Goal: Register for event/course

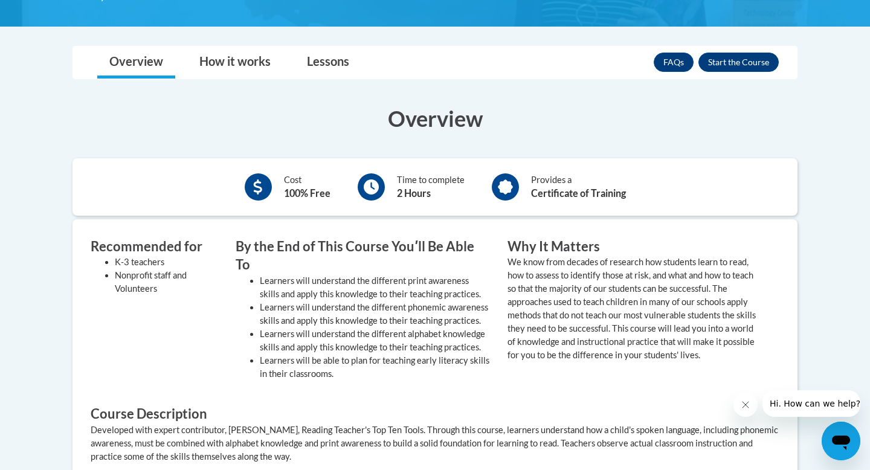
scroll to position [315, 0]
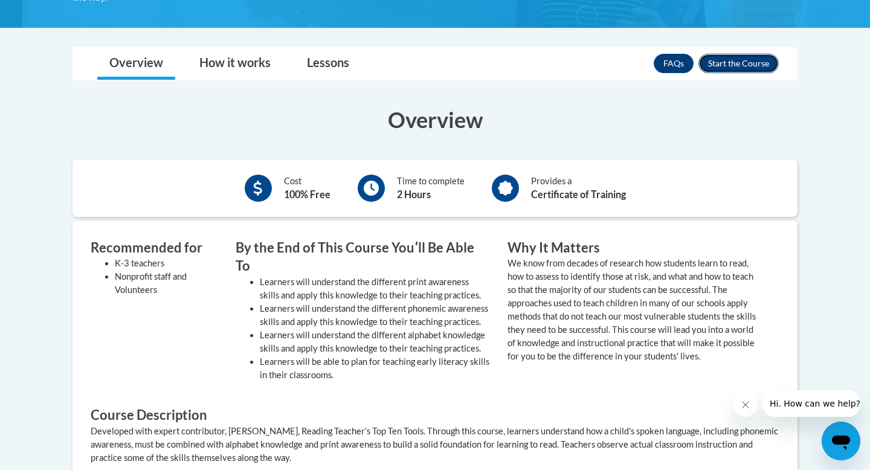
click at [746, 58] on button "Enroll" at bounding box center [738, 63] width 80 height 19
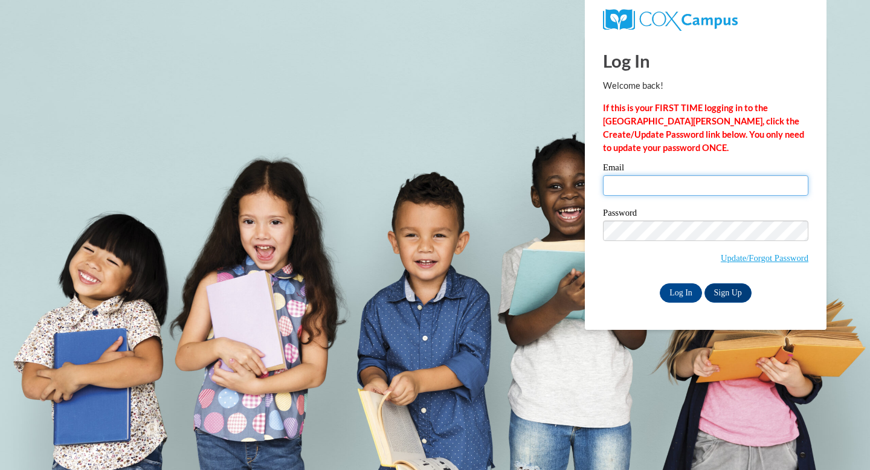
click at [768, 185] on input "Email" at bounding box center [705, 185] width 205 height 21
type input "[EMAIL_ADDRESS][DOMAIN_NAME]"
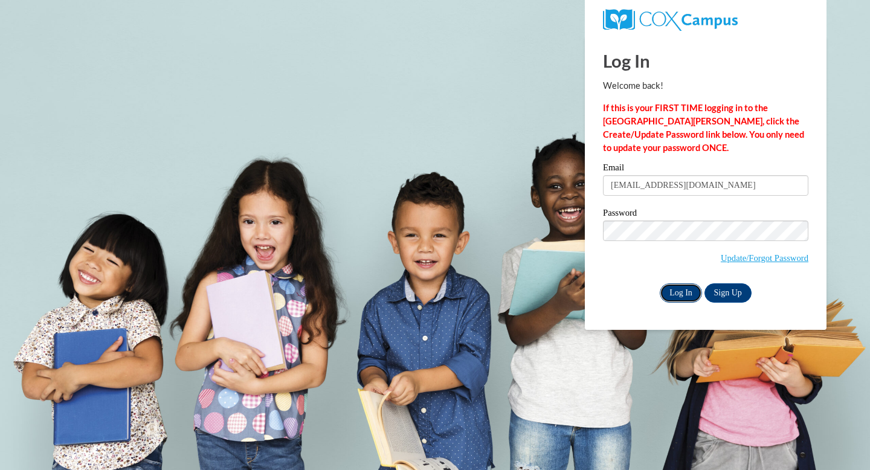
click at [683, 294] on input "Log In" at bounding box center [681, 292] width 42 height 19
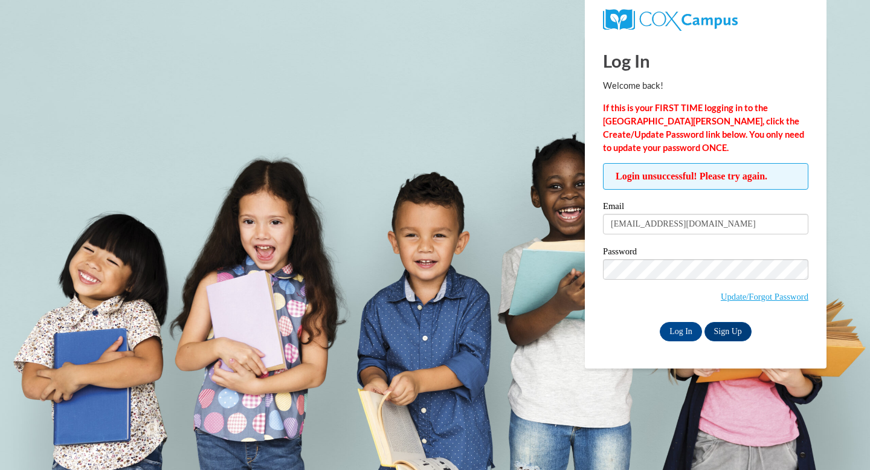
click at [676, 280] on span "Update/Forgot Password" at bounding box center [705, 284] width 205 height 50
click at [660, 322] on input "Log In" at bounding box center [681, 331] width 42 height 19
click at [747, 252] on label "Password" at bounding box center [705, 253] width 205 height 12
click at [751, 298] on link "Update/Forgot Password" at bounding box center [765, 297] width 88 height 10
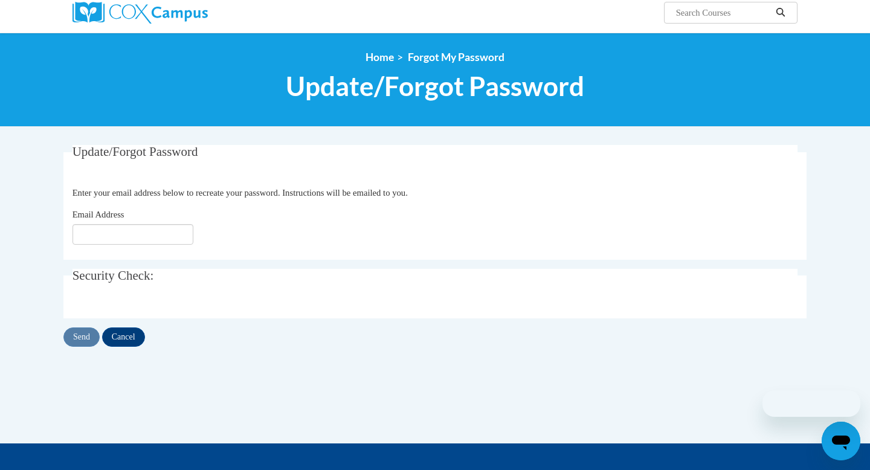
scroll to position [109, 0]
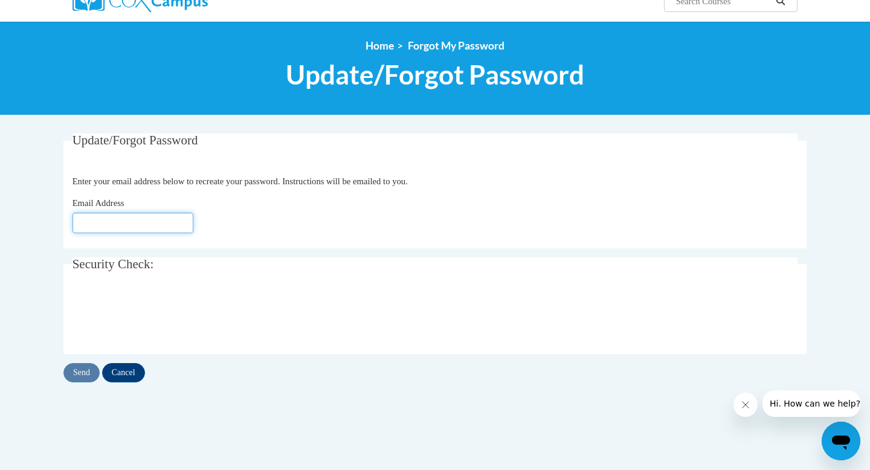
click at [132, 216] on input "Email Address" at bounding box center [132, 223] width 121 height 21
type input "rhensle8@students.kennesaw.edu"
click at [83, 382] on input "Send" at bounding box center [81, 372] width 36 height 19
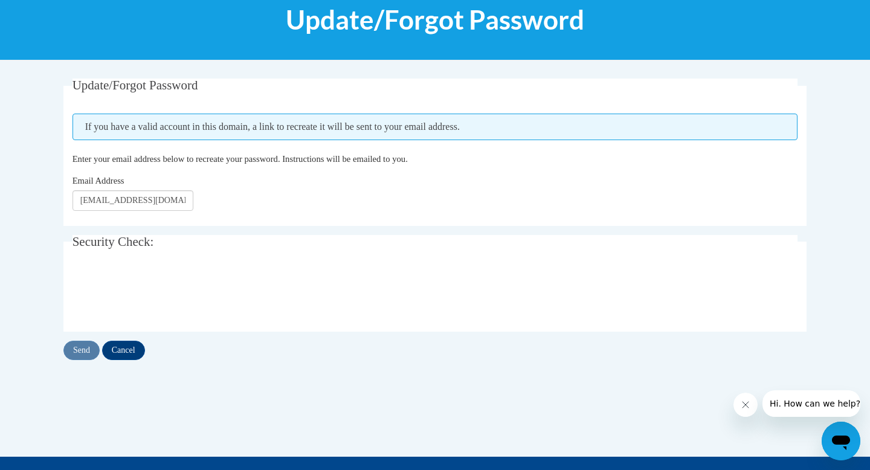
scroll to position [164, 0]
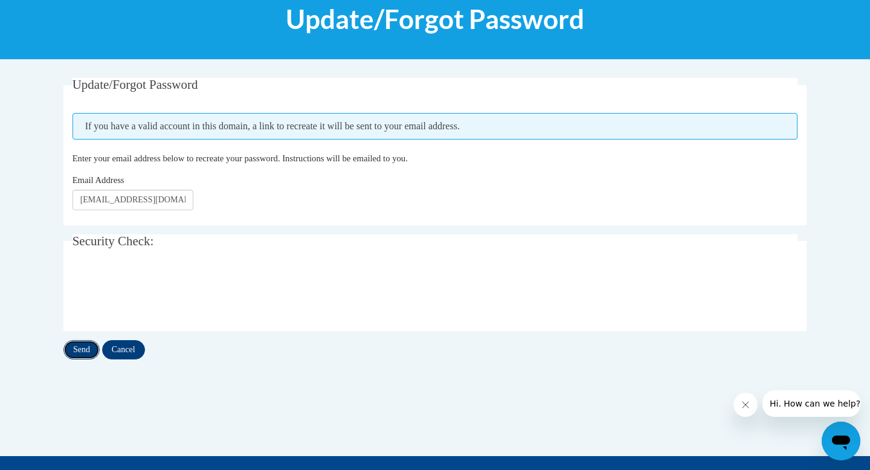
click at [88, 345] on input "Send" at bounding box center [81, 349] width 36 height 19
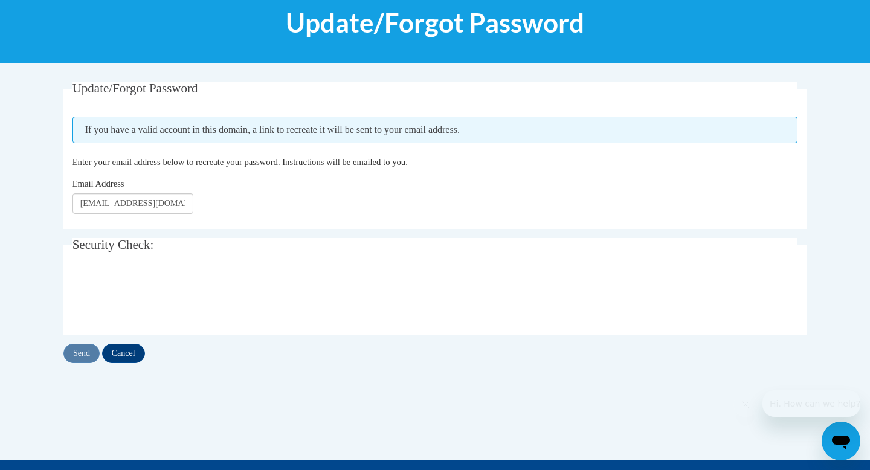
scroll to position [164, 0]
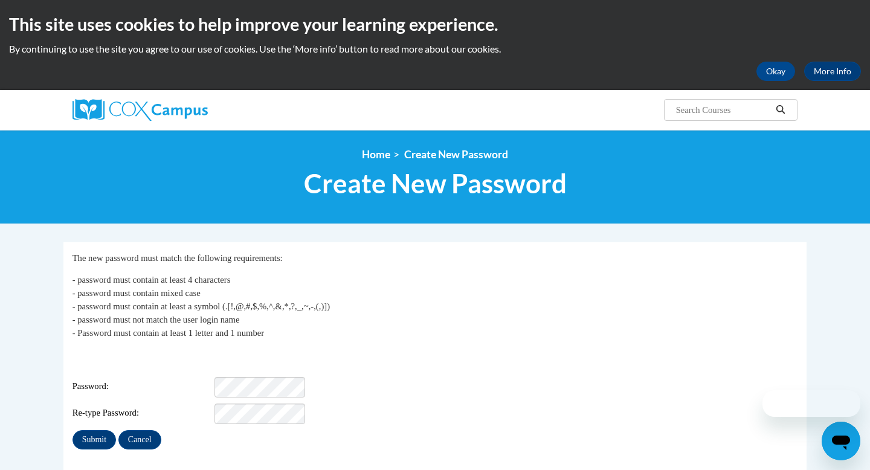
scroll to position [41, 0]
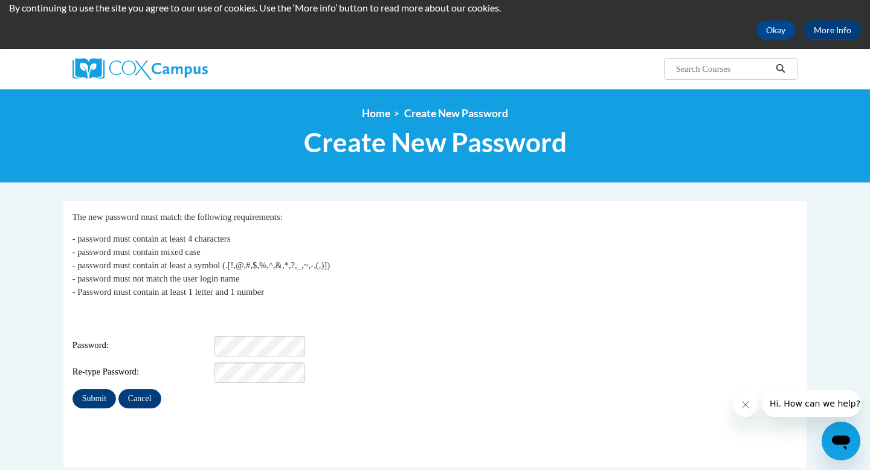
click at [286, 326] on div "Login: rhensle8@students.kennesaw.edu Password: Re-type Password:" at bounding box center [434, 345] width 725 height 76
click at [98, 389] on input "Submit" at bounding box center [93, 398] width 43 height 19
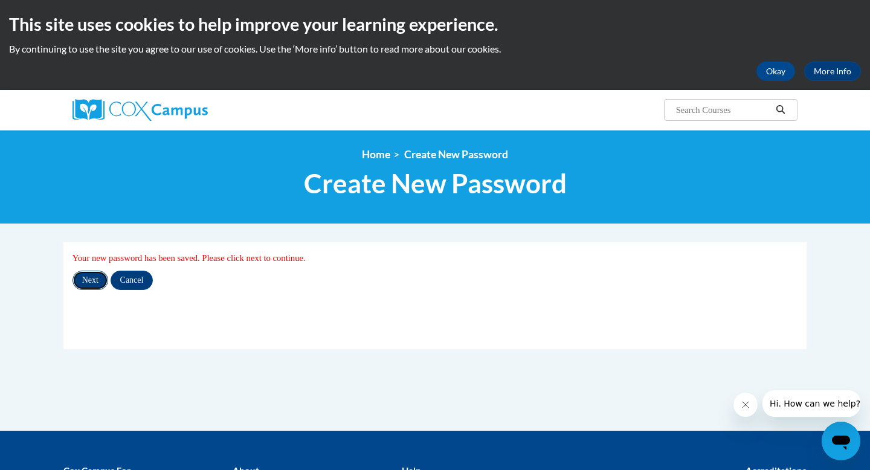
click at [100, 285] on input "Next" at bounding box center [90, 280] width 36 height 19
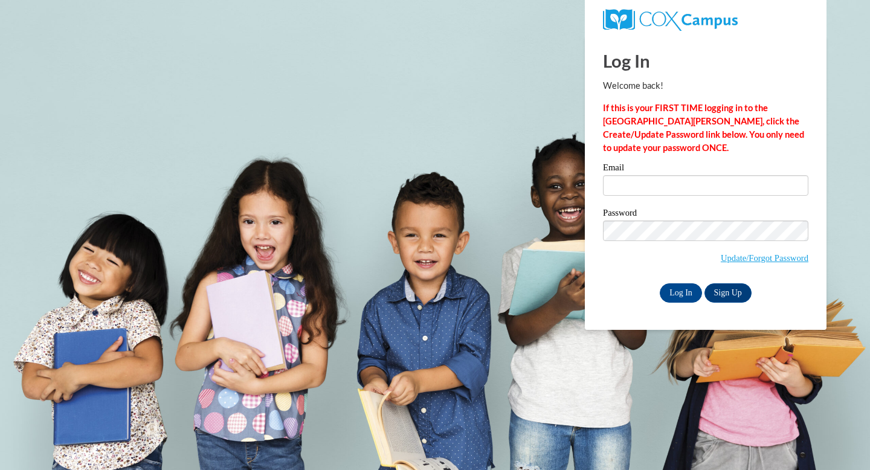
click at [628, 171] on label "Email" at bounding box center [705, 169] width 205 height 12
click at [628, 175] on input "Email" at bounding box center [705, 185] width 205 height 21
click at [638, 189] on input "Email" at bounding box center [705, 185] width 205 height 21
type input "rhensle8@students.kennesaw.edu"
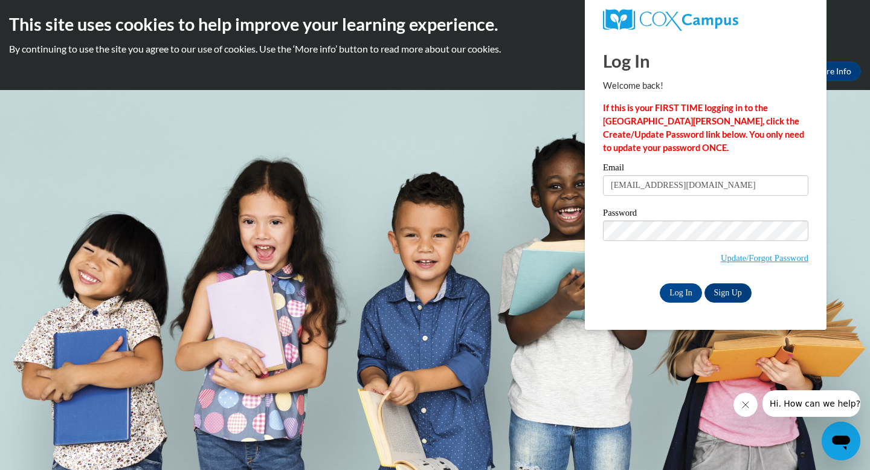
click at [622, 330] on body "This site uses cookies to help improve your learning experience. By continuing …" at bounding box center [435, 235] width 870 height 470
click at [655, 297] on div "Log In Sign Up" at bounding box center [705, 292] width 205 height 19
click at [667, 297] on input "Log In" at bounding box center [681, 292] width 42 height 19
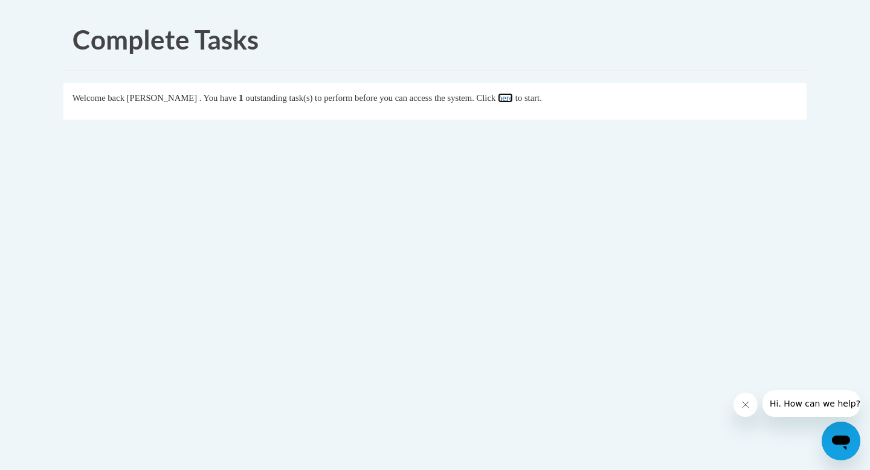
click at [513, 100] on link "here" at bounding box center [505, 98] width 15 height 10
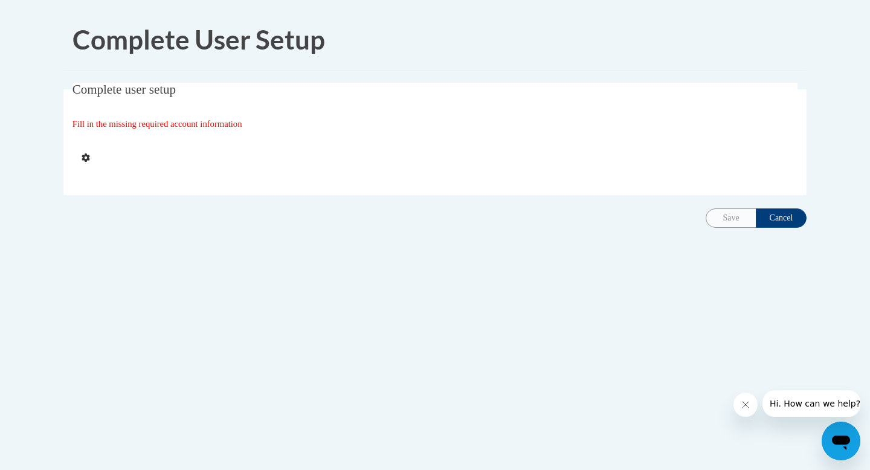
click at [168, 89] on span "Complete user setup" at bounding box center [123, 89] width 103 height 14
click at [173, 126] on span "Fill in the missing required account information" at bounding box center [157, 124] width 170 height 10
click at [736, 219] on div "Save Cancel" at bounding box center [756, 217] width 101 height 19
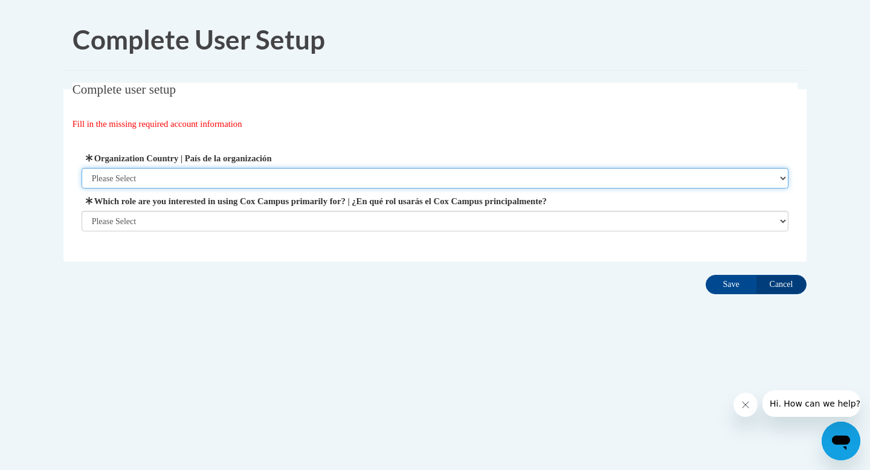
click at [298, 175] on select "Please Select United States | Estados Unidos Outside of the United States | Fue…" at bounding box center [435, 178] width 707 height 21
select select "ad49bcad-a171-4b2e-b99c-48b446064914"
click at [82, 168] on select "Please Select United States | Estados Unidos Outside of the United States | Fue…" at bounding box center [435, 178] width 707 height 21
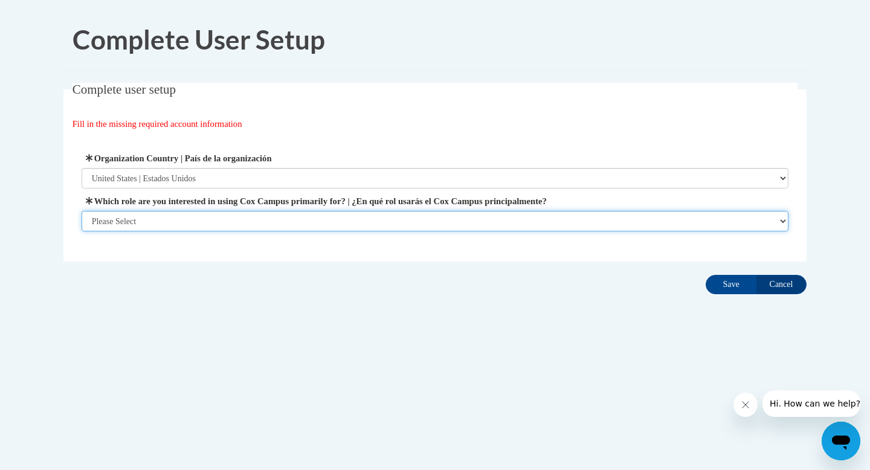
click at [312, 222] on select "Please Select College/University | Colegio/Universidad Community/Nonprofit Part…" at bounding box center [435, 221] width 707 height 21
select select "5a18ea06-2b54-4451-96f2-d152daf9eac5"
click at [82, 231] on select "Please Select College/University | Colegio/Universidad Community/Nonprofit Part…" at bounding box center [435, 221] width 707 height 21
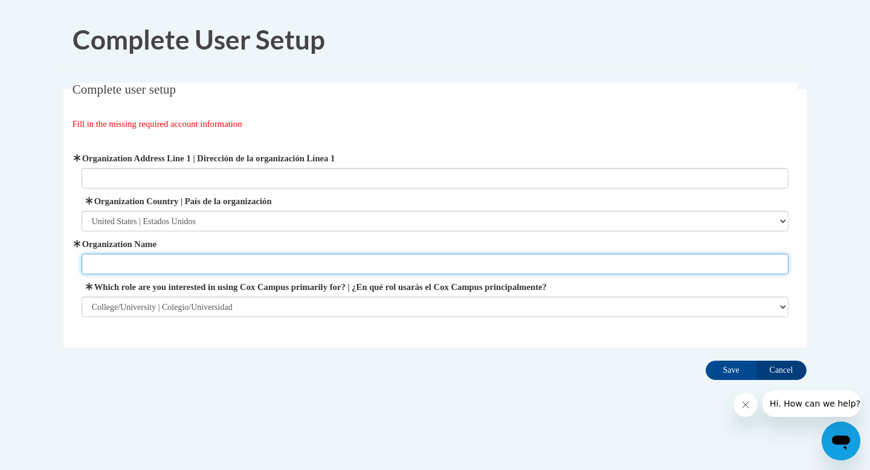
click at [404, 259] on input "Organization Name" at bounding box center [435, 264] width 707 height 21
type input "Kennesaw State University"
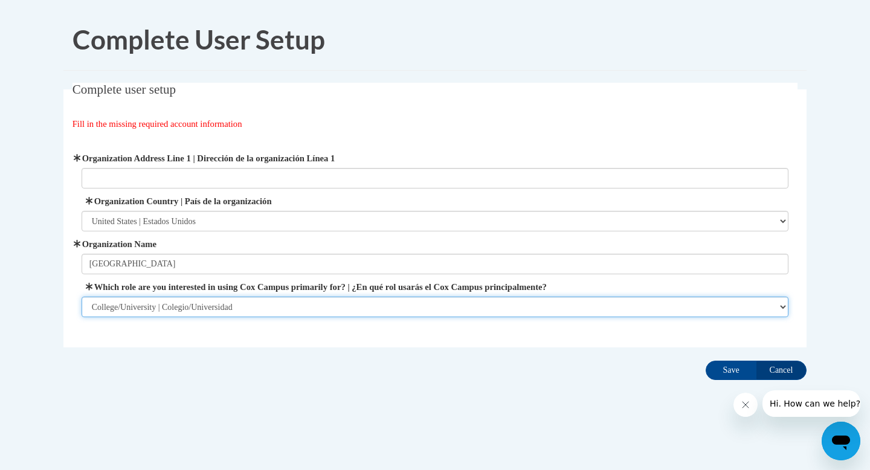
click at [365, 313] on select "Please Select College/University | Colegio/Universidad Community/Nonprofit Part…" at bounding box center [435, 307] width 707 height 21
click at [82, 297] on select "Please Select College/University | Colegio/Universidad Community/Nonprofit Part…" at bounding box center [435, 307] width 707 height 21
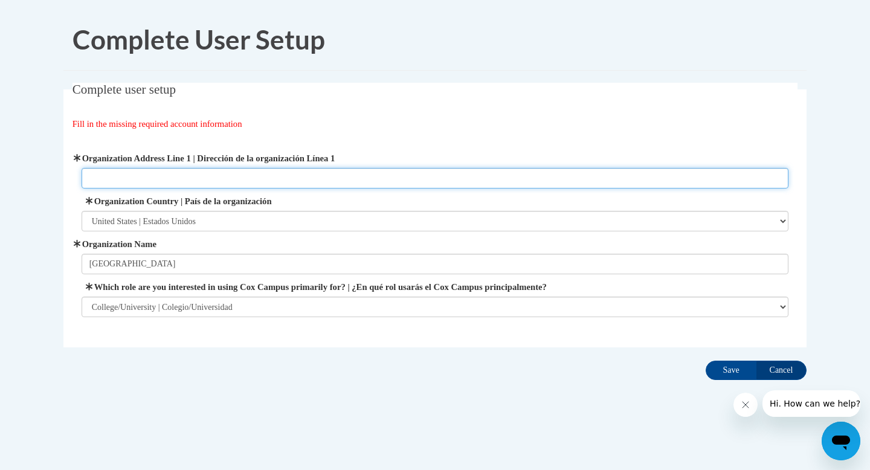
click at [438, 170] on input "Organization Address Line 1 | Dirección de la organización Línea 1" at bounding box center [435, 178] width 707 height 21
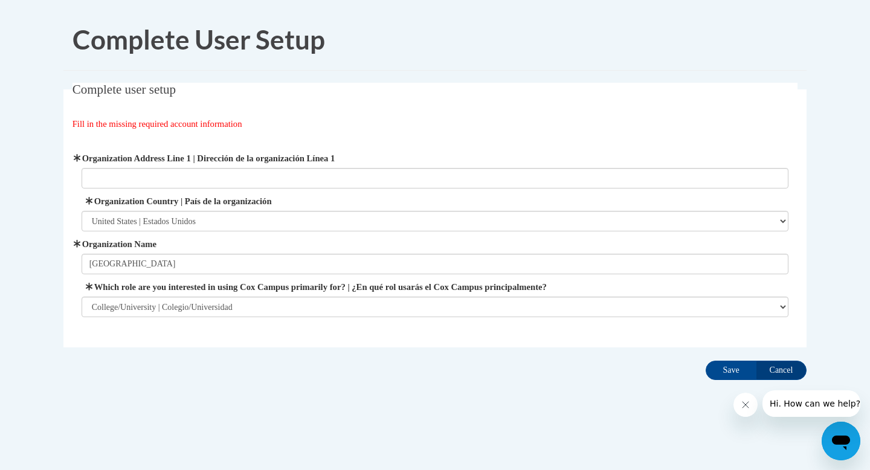
click at [346, 129] on div "Fill in the missing required account information" at bounding box center [434, 123] width 725 height 13
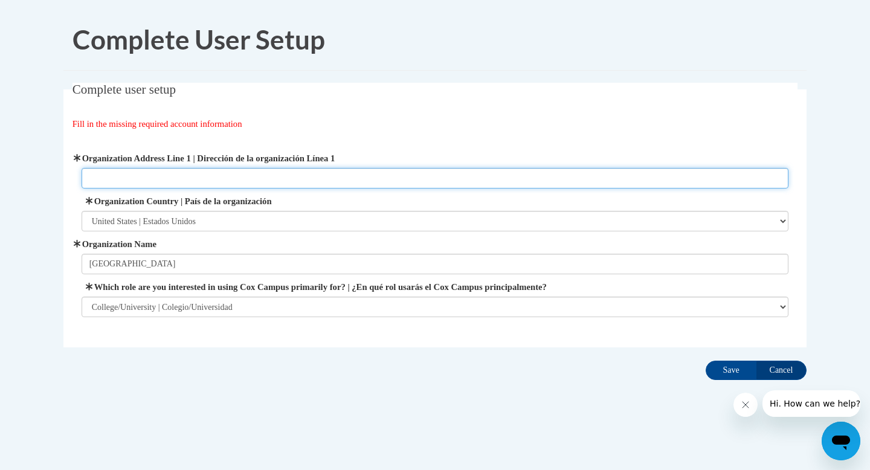
click at [212, 173] on input "Organization Address Line 1 | Dirección de la organización Línea 1" at bounding box center [435, 178] width 707 height 21
type input "1000 Chastain Road Nw"
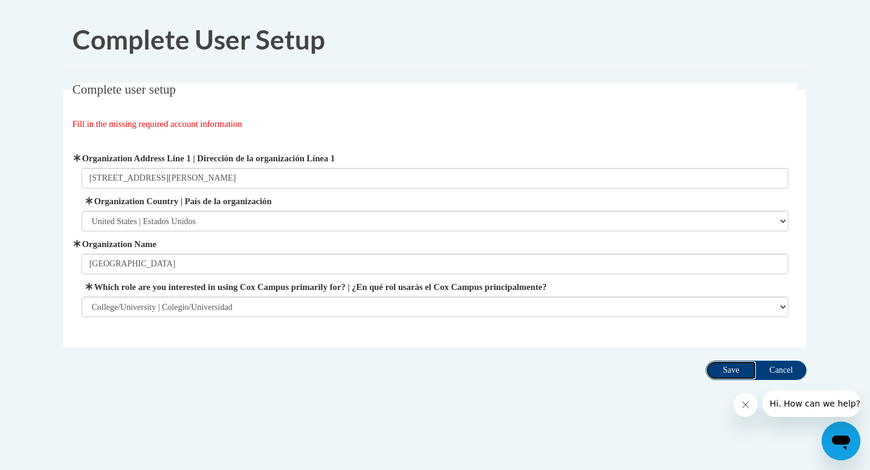
click at [734, 371] on input "Save" at bounding box center [731, 370] width 51 height 19
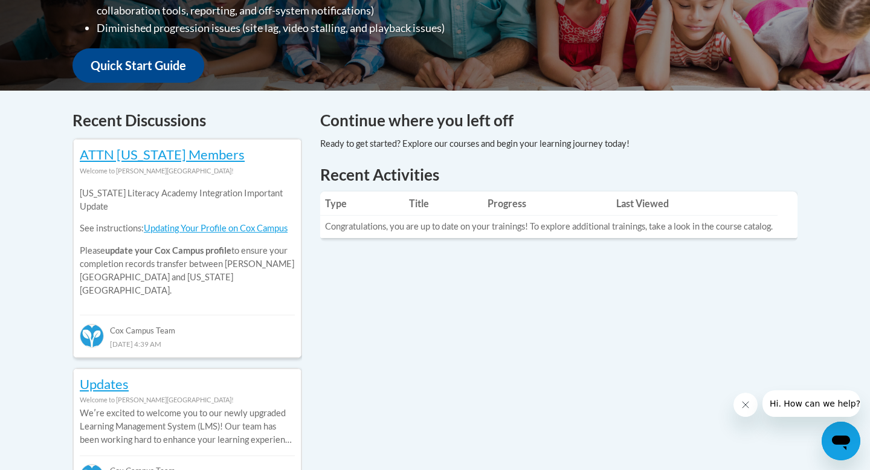
scroll to position [66, 0]
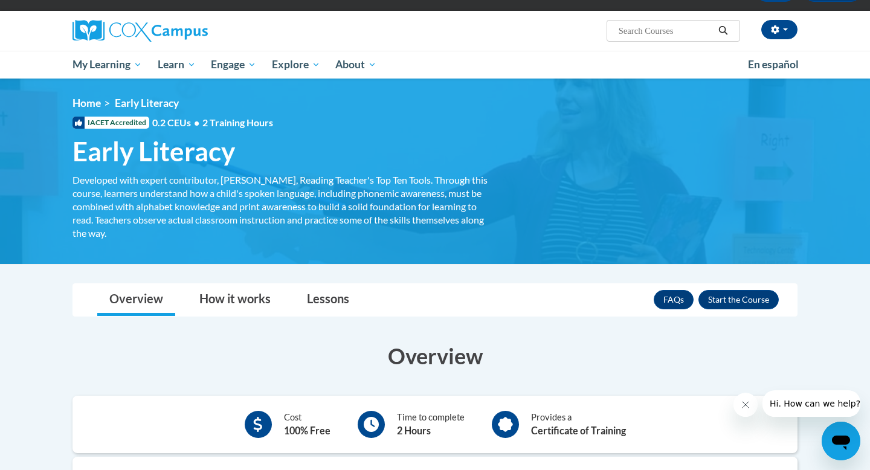
scroll to position [80, 0]
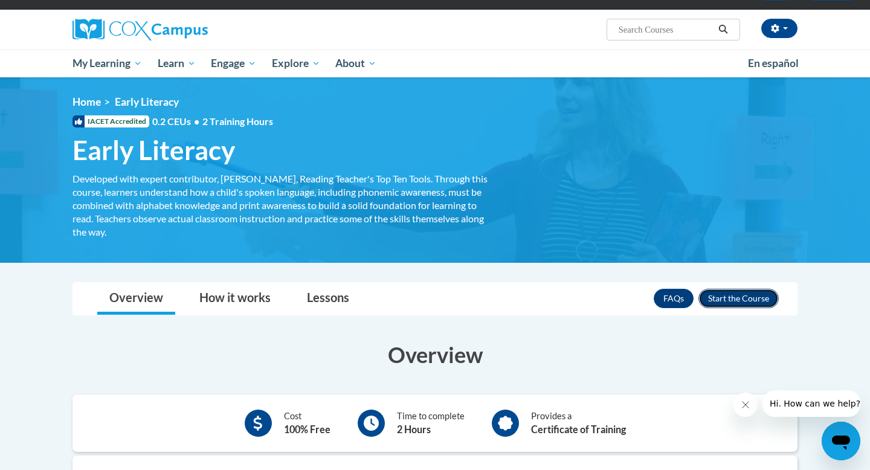
click at [733, 291] on button "Enroll" at bounding box center [738, 298] width 80 height 19
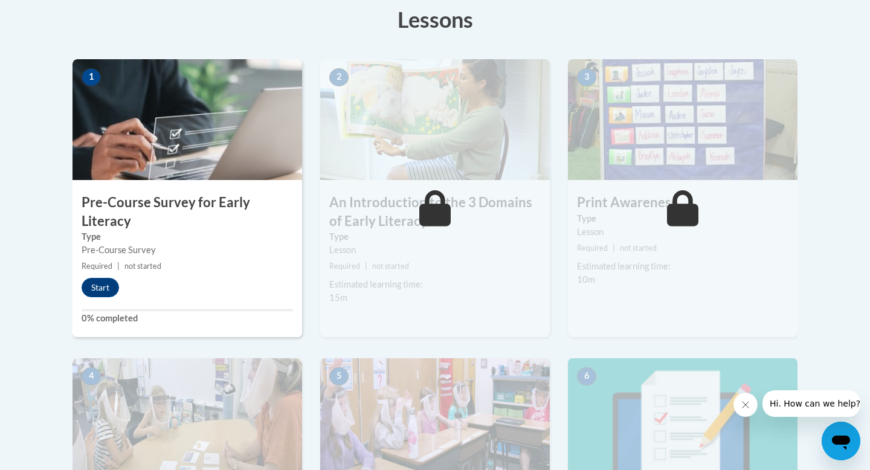
scroll to position [349, 0]
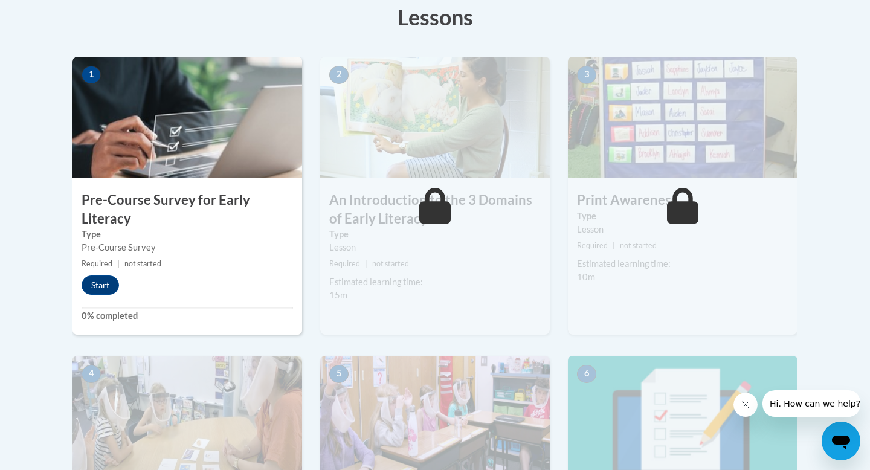
click at [100, 295] on div "1 Pre-Course Survey for Early Literacy Type Pre-Course Survey Required | not st…" at bounding box center [187, 196] width 230 height 278
click at [104, 278] on button "Start" at bounding box center [100, 284] width 37 height 19
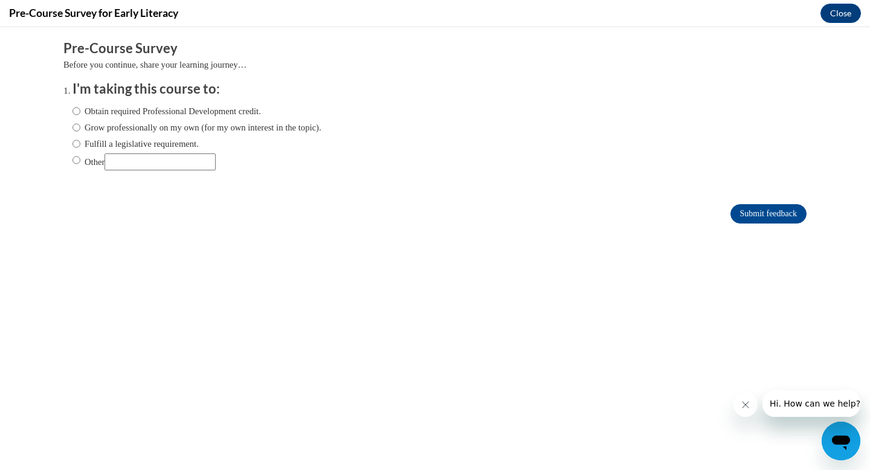
scroll to position [0, 0]
click at [190, 156] on input "Other" at bounding box center [159, 161] width 111 height 17
click at [89, 163] on label "Other" at bounding box center [143, 161] width 143 height 17
click at [80, 163] on input "Other" at bounding box center [76, 159] width 8 height 13
radio input "true"
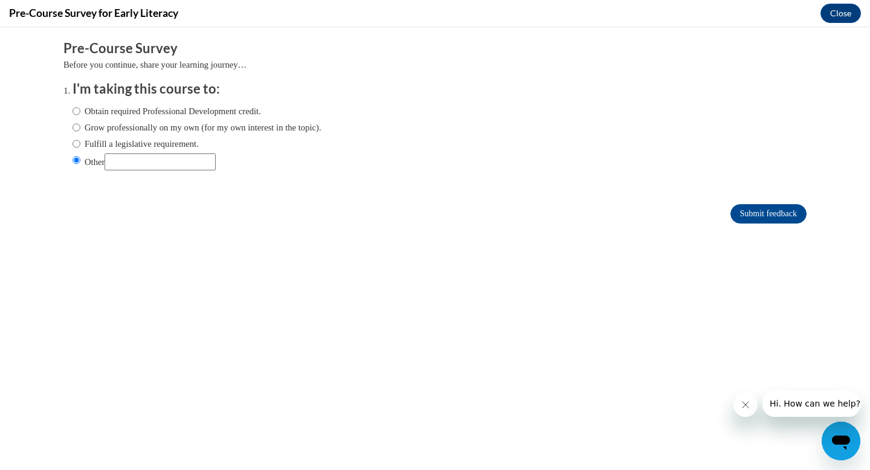
click at [138, 161] on input "Other" at bounding box center [159, 161] width 111 height 17
type input "Class"
click at [750, 208] on input "Submit feedback" at bounding box center [768, 213] width 76 height 19
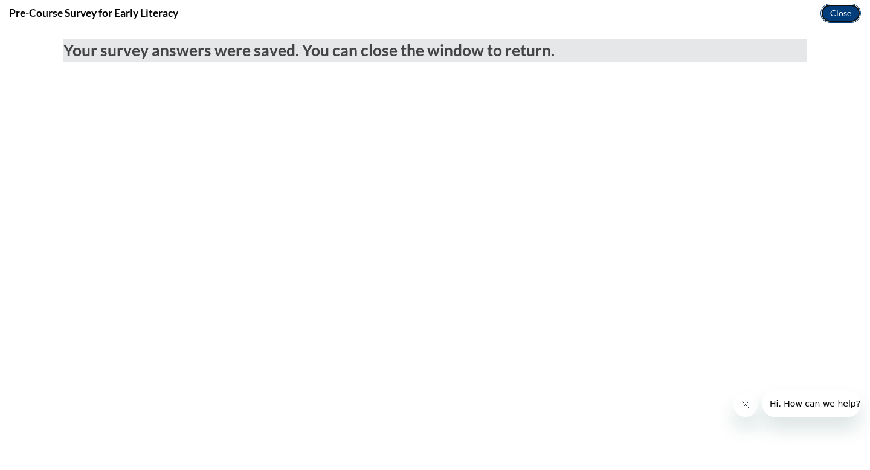
click at [848, 18] on button "Close" at bounding box center [840, 13] width 40 height 19
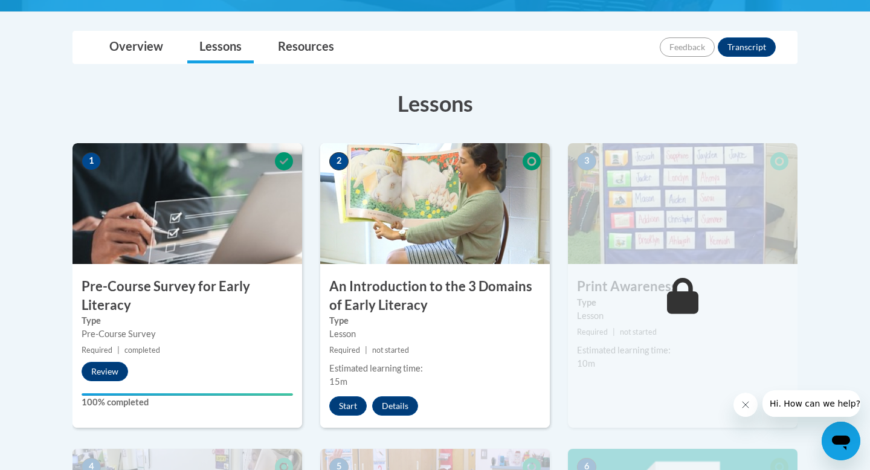
scroll to position [214, 0]
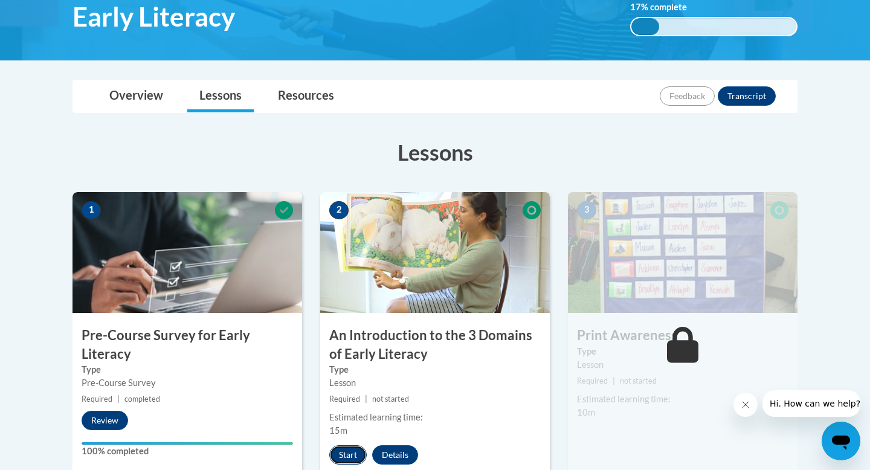
click at [347, 454] on button "Start" at bounding box center [347, 454] width 37 height 19
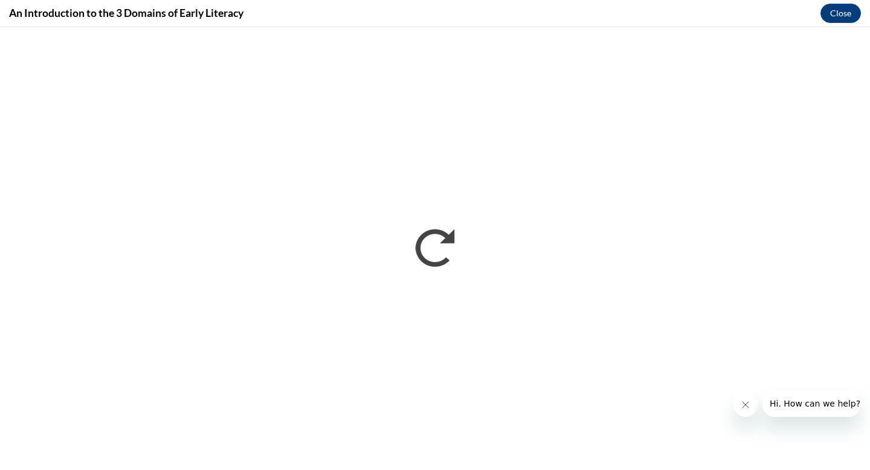
scroll to position [0, 0]
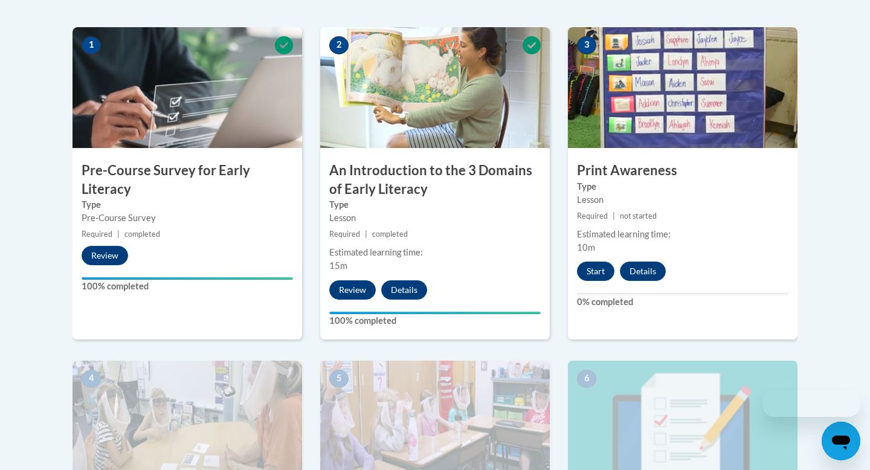
scroll to position [379, 0]
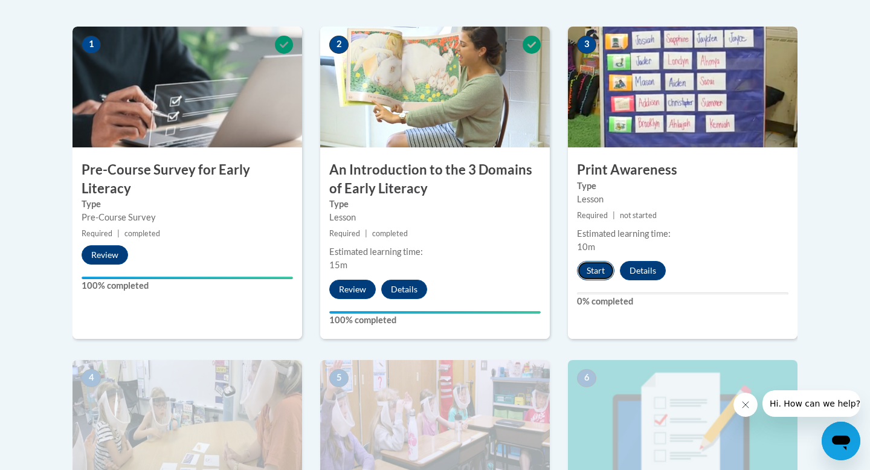
click at [599, 274] on button "Start" at bounding box center [595, 270] width 37 height 19
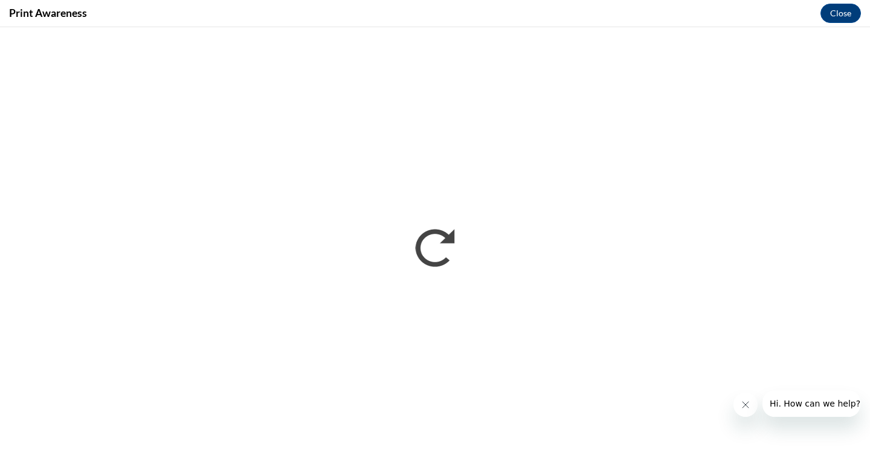
scroll to position [0, 0]
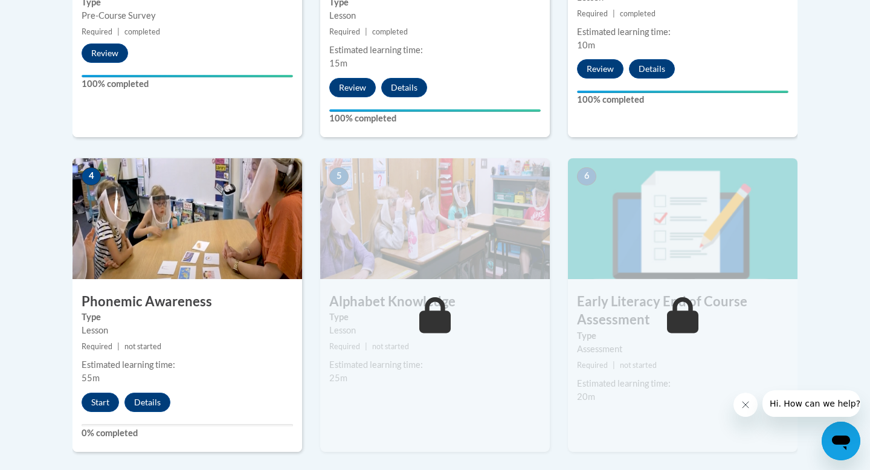
scroll to position [590, 0]
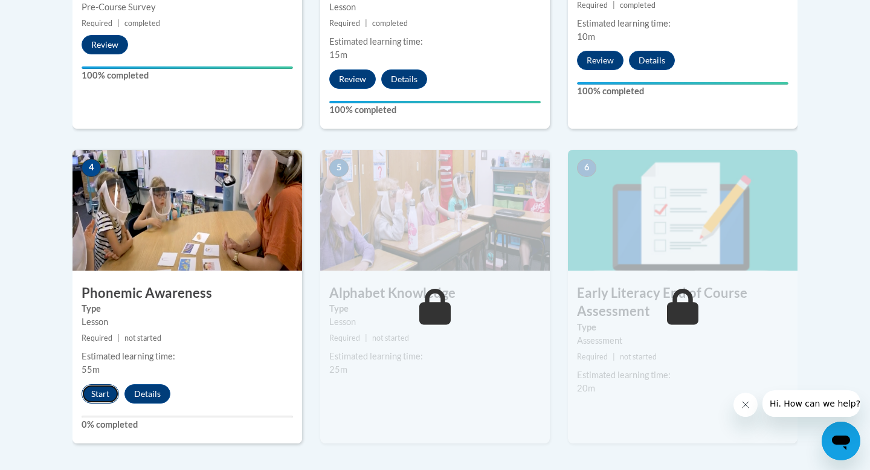
click at [100, 395] on button "Start" at bounding box center [100, 393] width 37 height 19
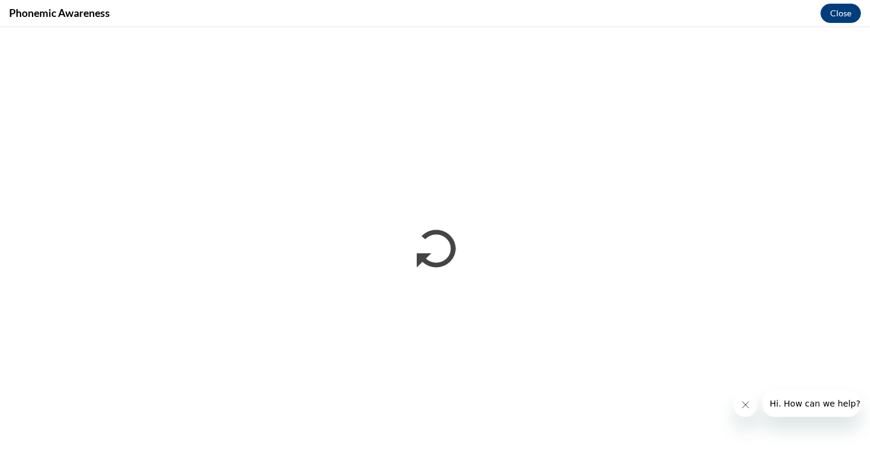
scroll to position [0, 0]
click at [754, 399] on button "Close message from company" at bounding box center [745, 405] width 24 height 24
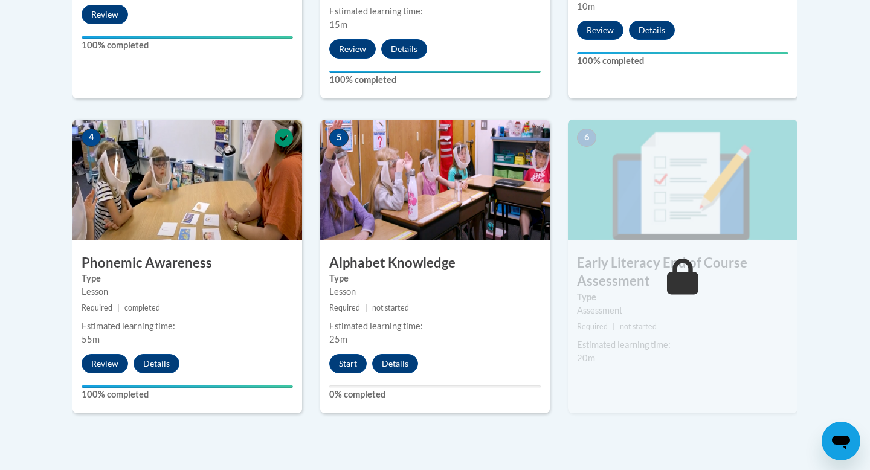
scroll to position [611, 0]
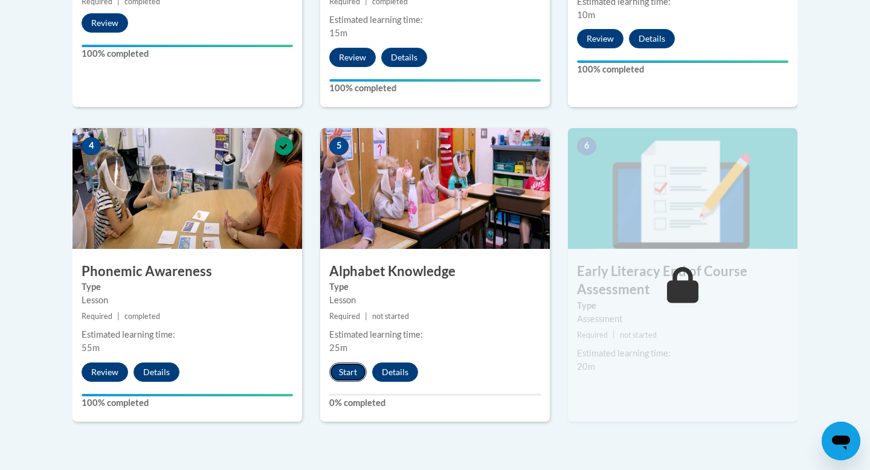
click at [353, 374] on button "Start" at bounding box center [347, 371] width 37 height 19
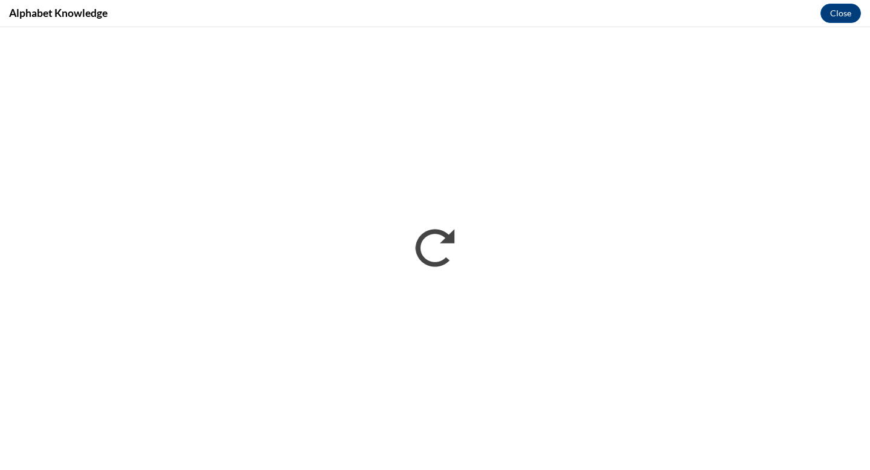
scroll to position [0, 0]
